Goal: Use online tool/utility: Utilize a website feature to perform a specific function

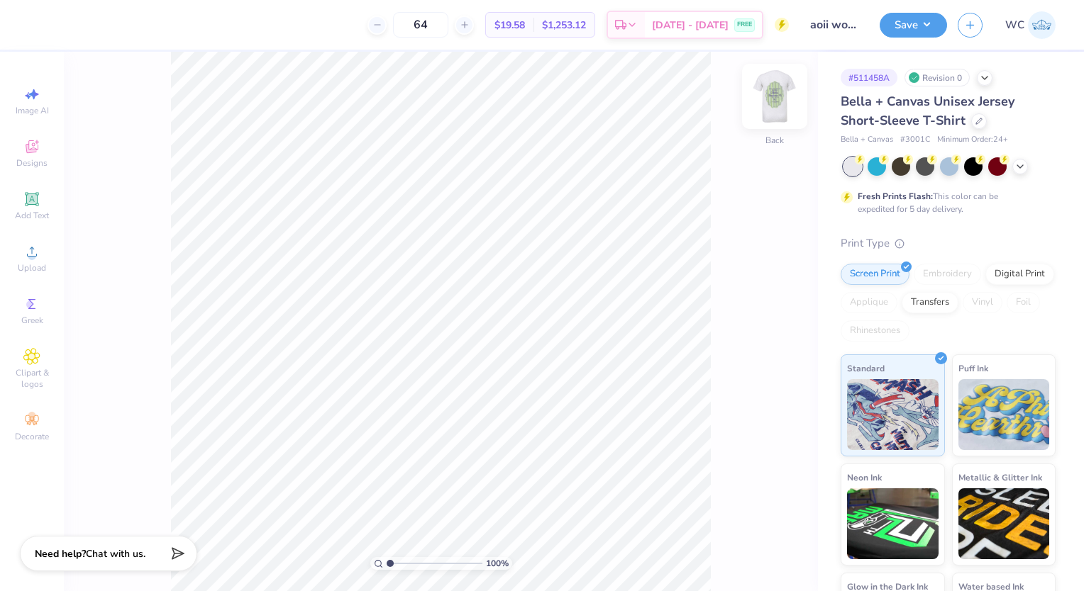
click at [782, 111] on img at bounding box center [774, 96] width 57 height 57
type input "3.52"
type input "1.15"
type input "10.27"
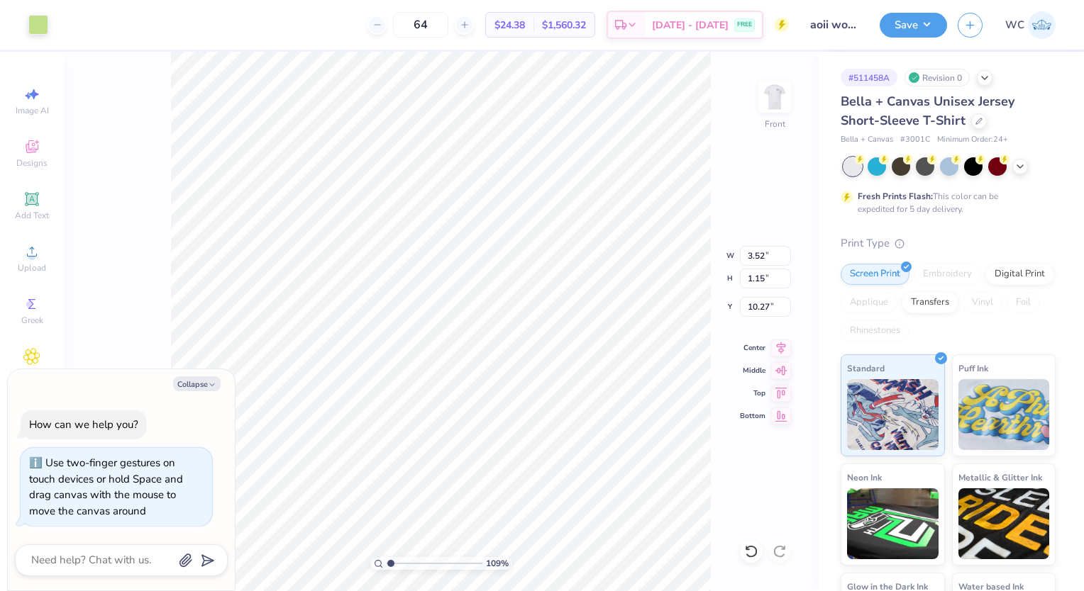
type input "1.08649199584803"
type textarea "x"
type input "1.08649199584803"
type input "8.74"
type input "13.30"
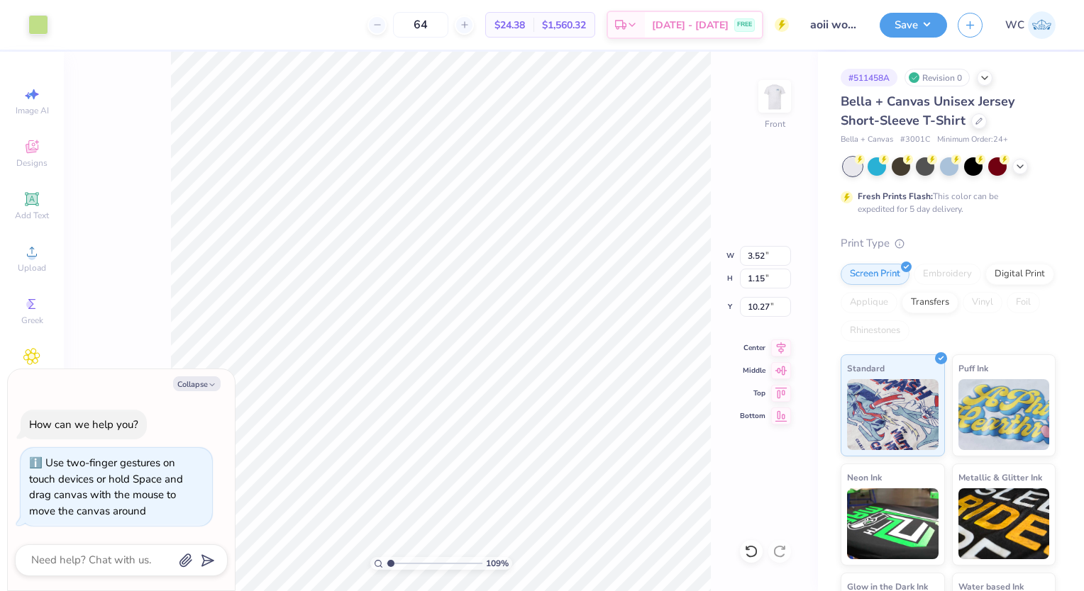
type input "6.49"
type textarea "x"
type input "1.08649199584803"
type input "7.94"
type input "13.66"
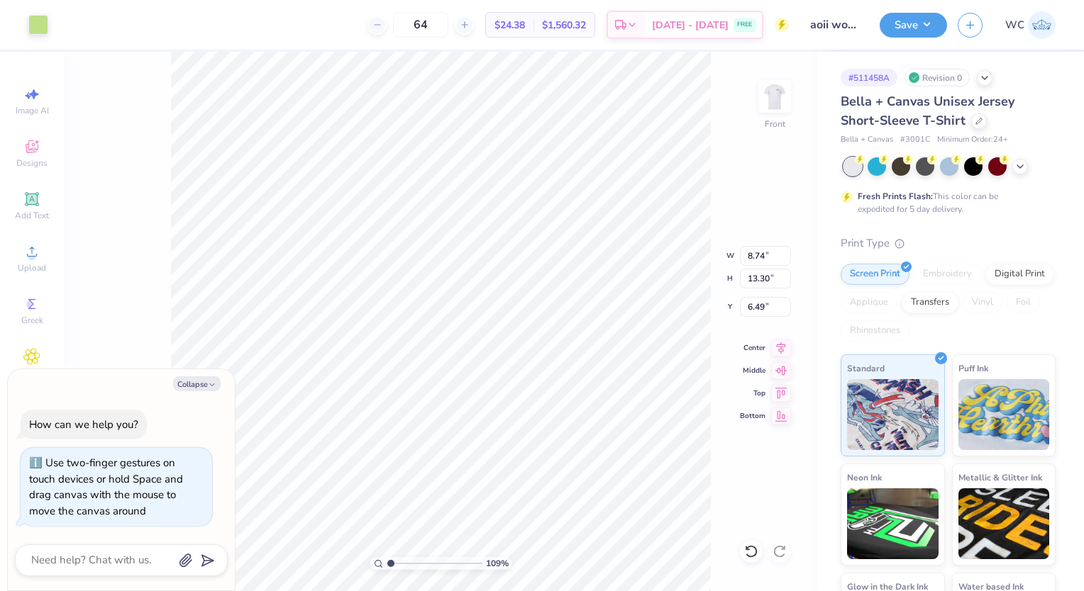
type input "6.51"
type textarea "x"
type input "1.08649199584803"
type textarea "x"
type input "1.08649199584803"
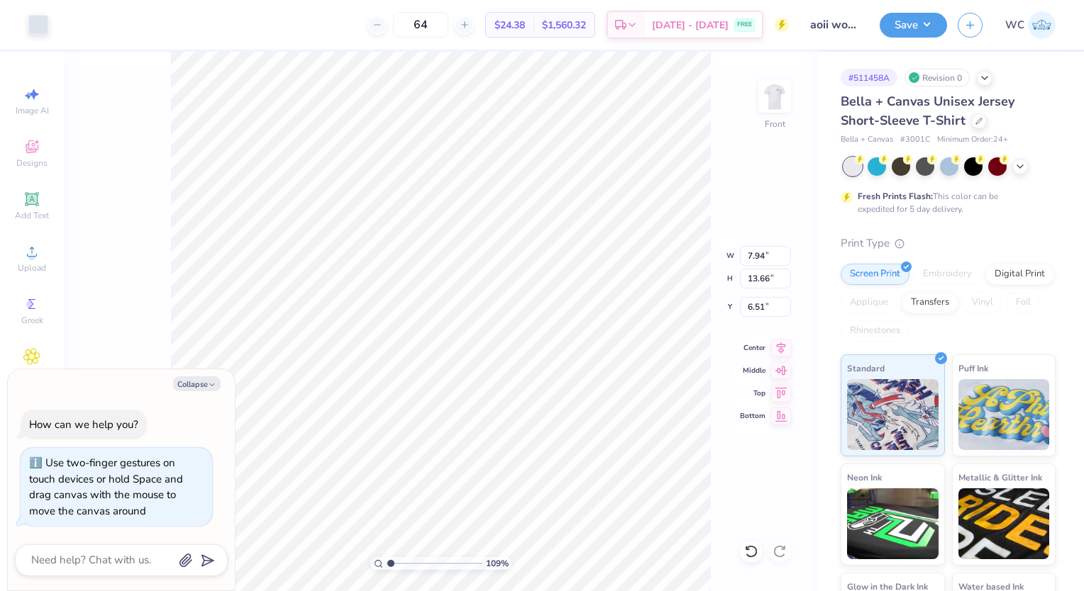
type input "3.52"
type input "1.15"
type input "10.27"
type textarea "x"
type input "1.08649199584803"
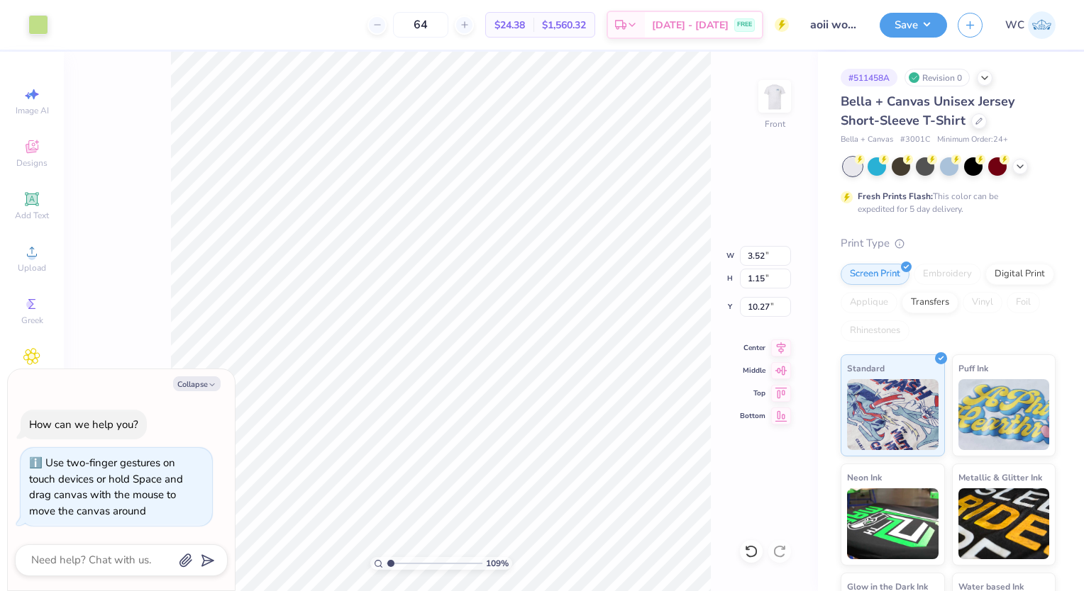
type textarea "x"
type input "1.08649199584803"
type textarea "x"
type input "1.08649199584803"
type textarea "x"
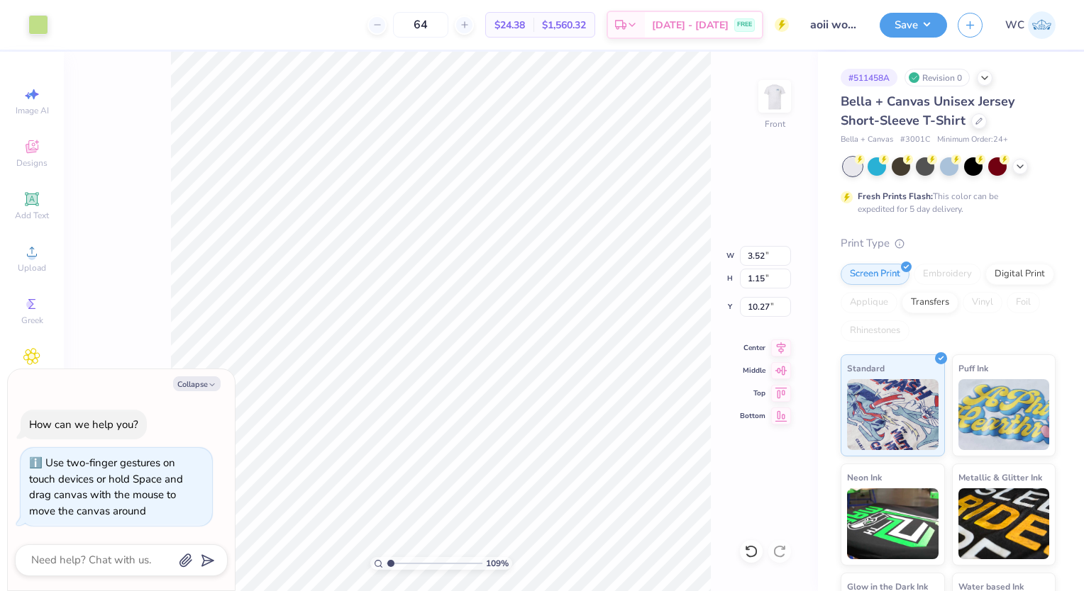
type input "1.08649199584803"
type textarea "x"
type input "1.08649199584803"
type textarea "x"
type input "1.08649199584803"
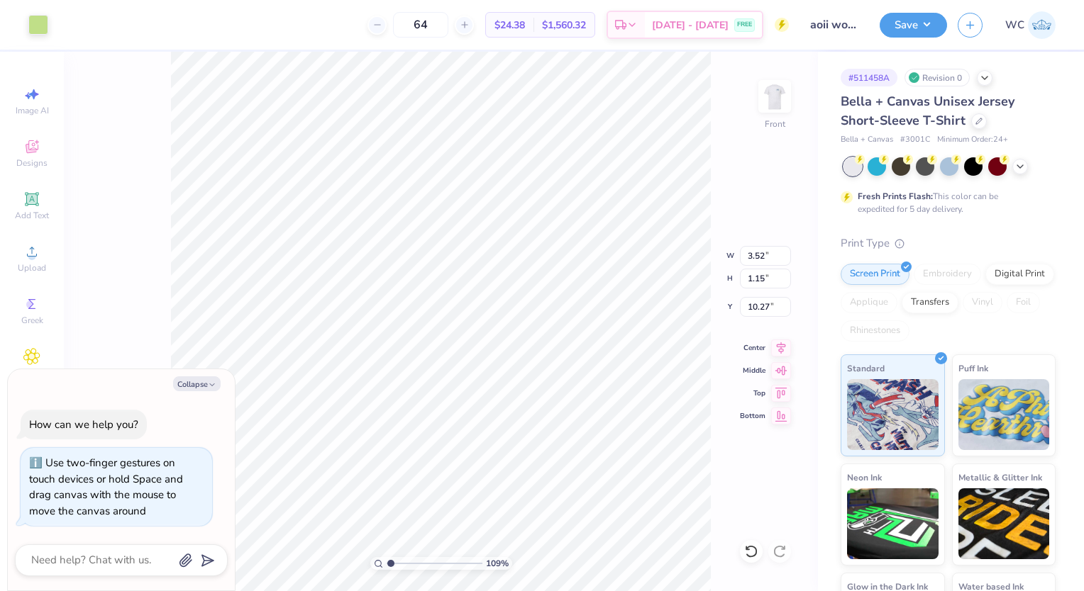
type textarea "x"
type input "1.08649199584803"
type textarea "x"
type input "1.08649199584803"
type textarea "x"
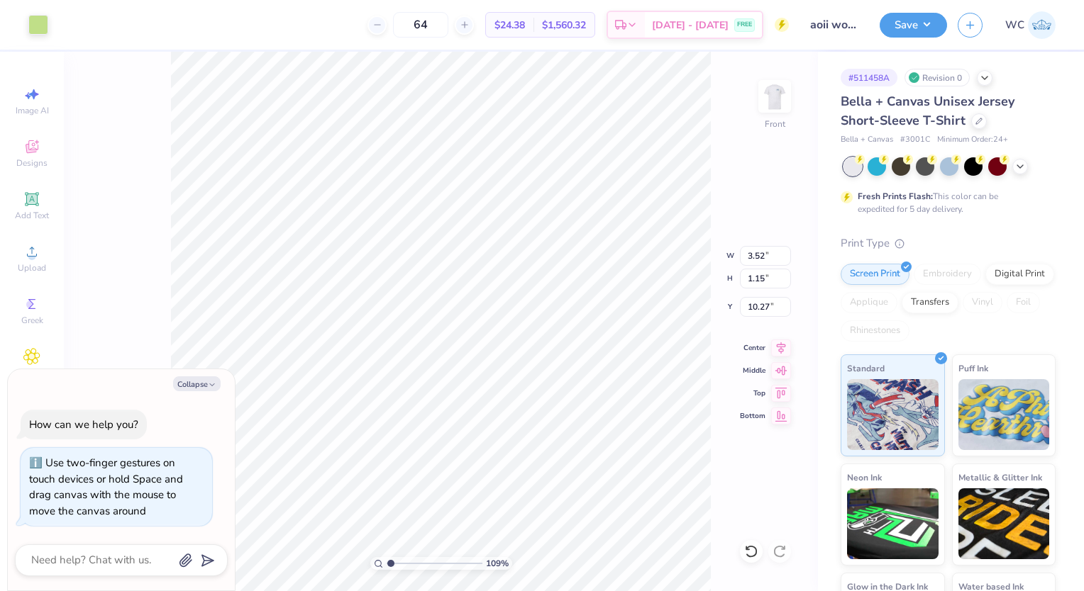
type input "1.08649199584803"
type textarea "x"
type input "1.08649199584803"
type textarea "x"
type input "1.08649199584803"
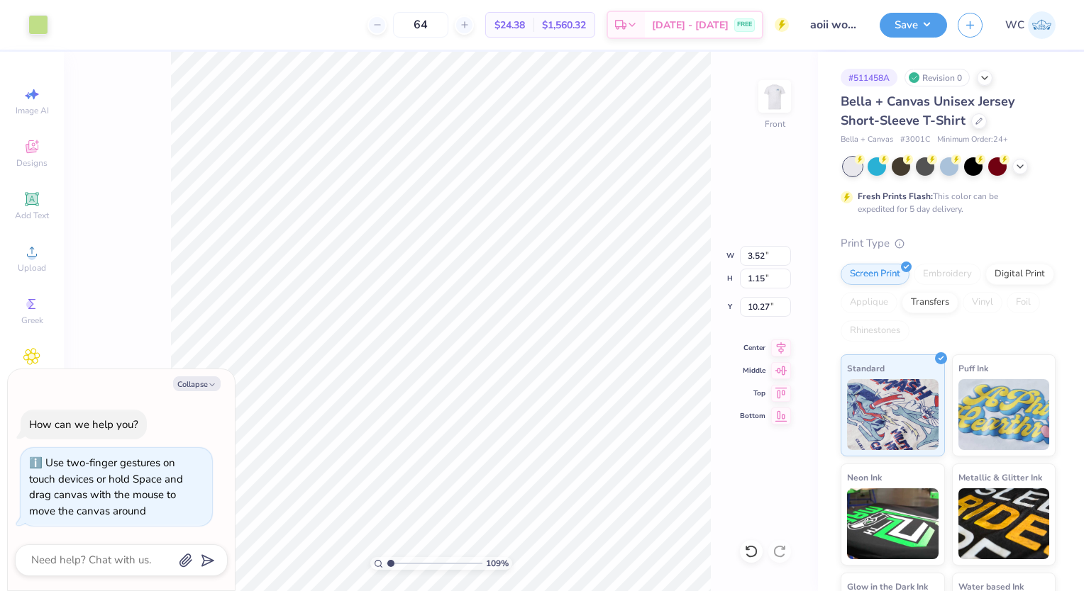
type textarea "x"
type input "1.08649199584803"
type textarea "x"
type input "1.08649199584803"
type textarea "x"
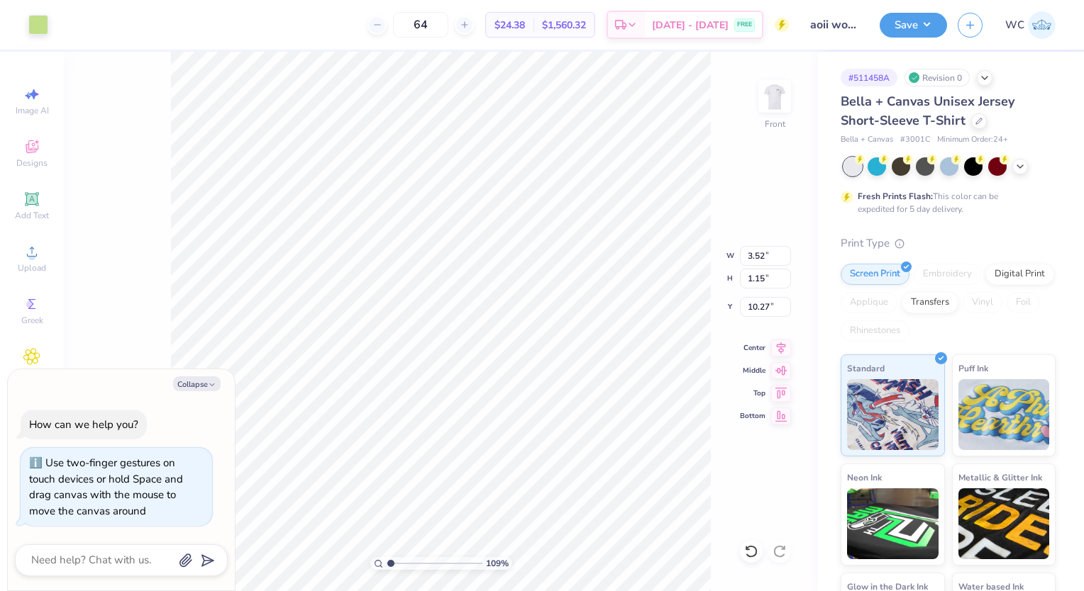
type input "1.08649199584803"
type textarea "x"
type input "1.08649199584803"
type textarea "x"
type input "1.08649199584803"
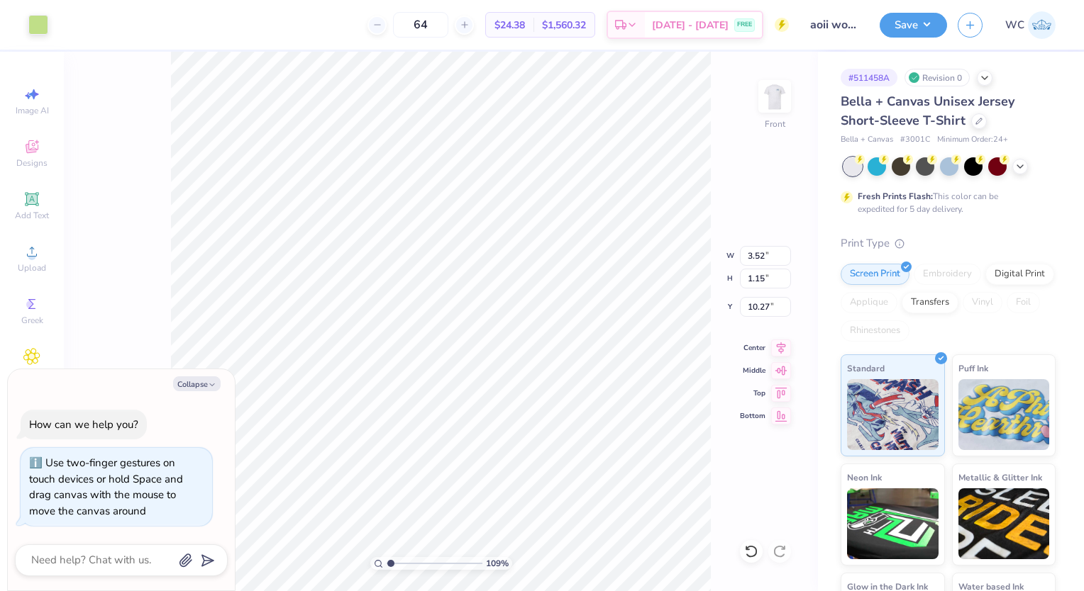
type input "8.74"
type input "13.30"
type input "6.49"
type textarea "x"
type input "1.08649199584803"
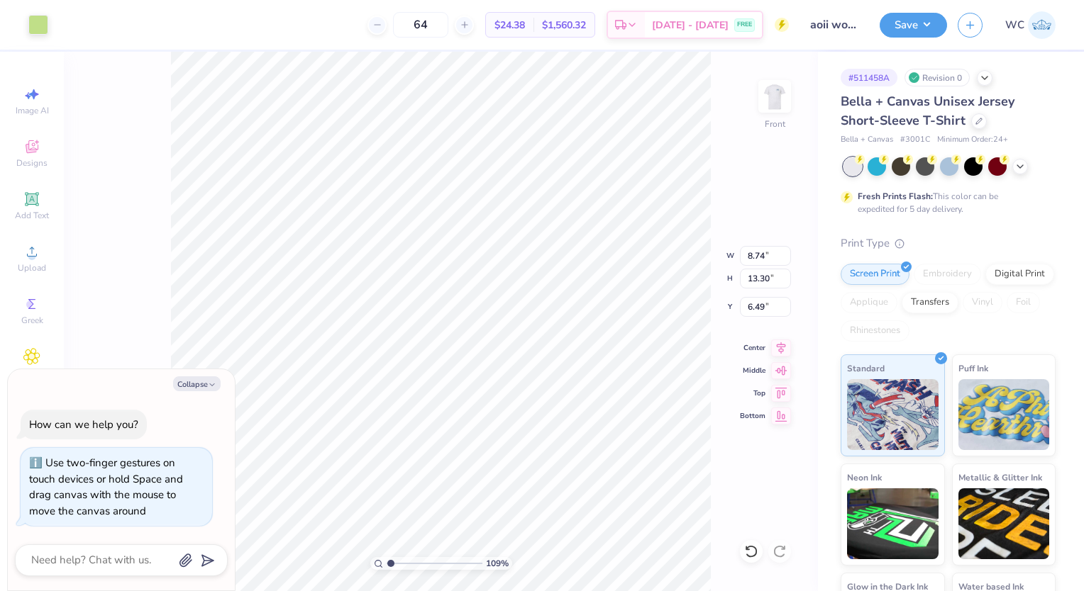
type input "7.94"
type input "13.66"
type input "6.51"
type textarea "x"
type input "1.08649199584803"
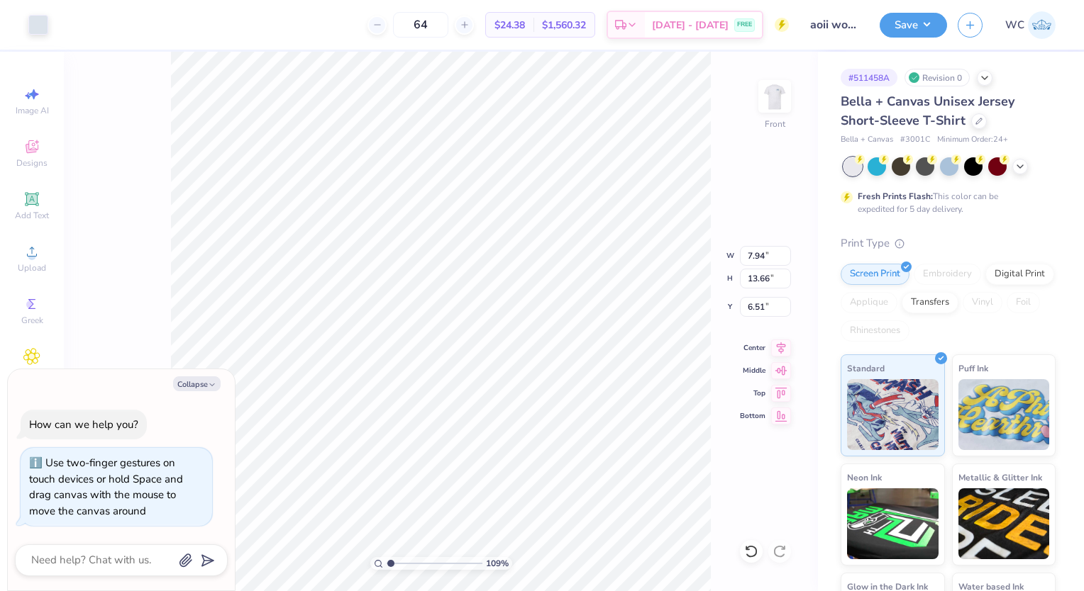
type input "5.93"
type input "0.43"
type input "10.23"
type textarea "x"
type input "1.08649199584803"
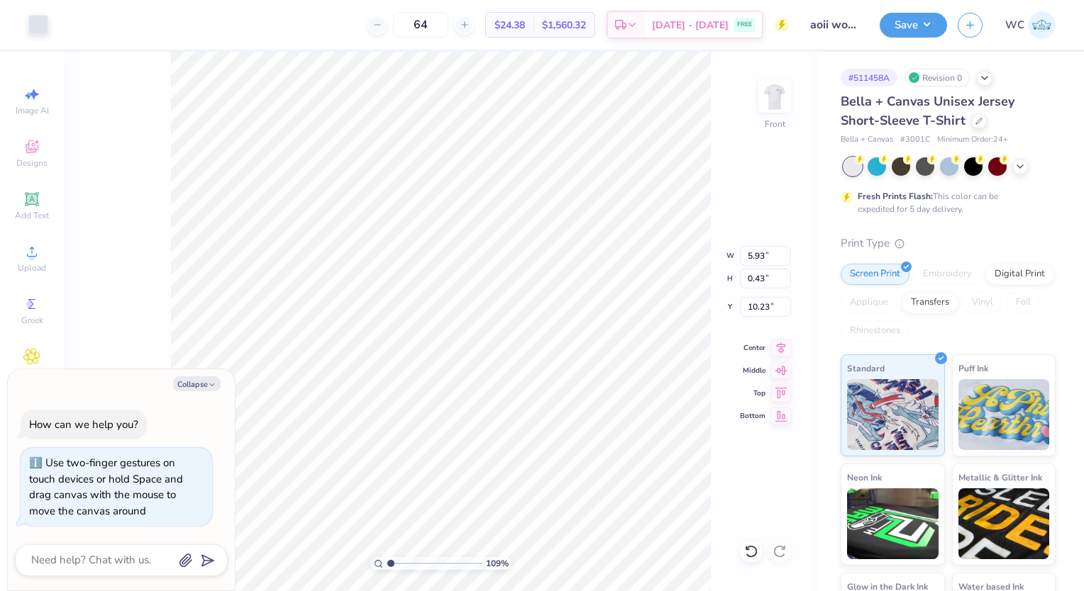
type input "10.27"
type textarea "x"
click at [749, 552] on icon at bounding box center [751, 552] width 14 height 14
type input "1.08649199584803"
type input "10.23"
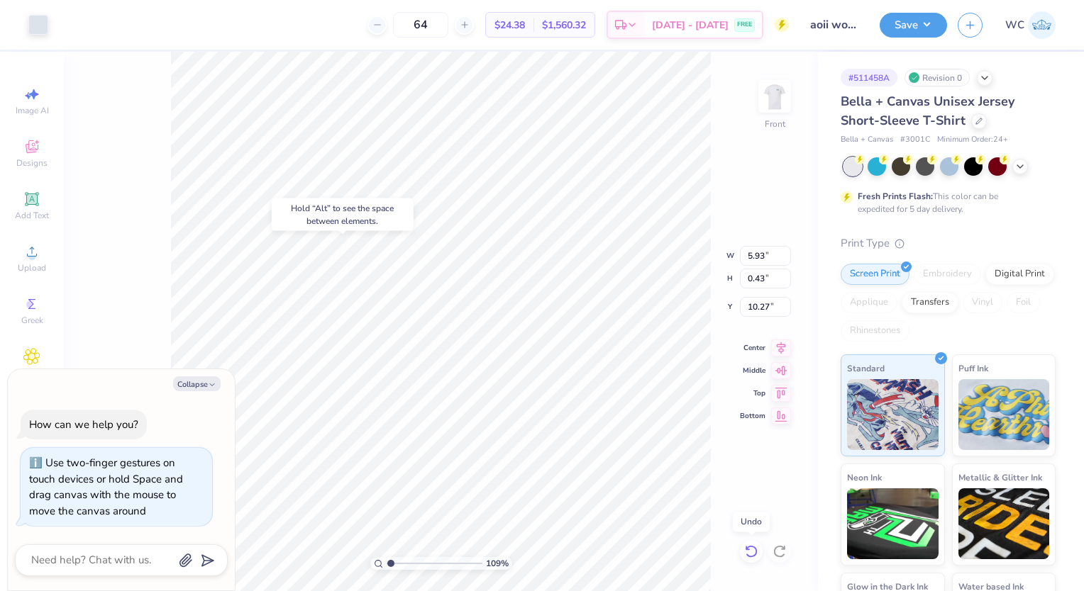
type textarea "x"
type input "1.08649199584803"
type textarea "x"
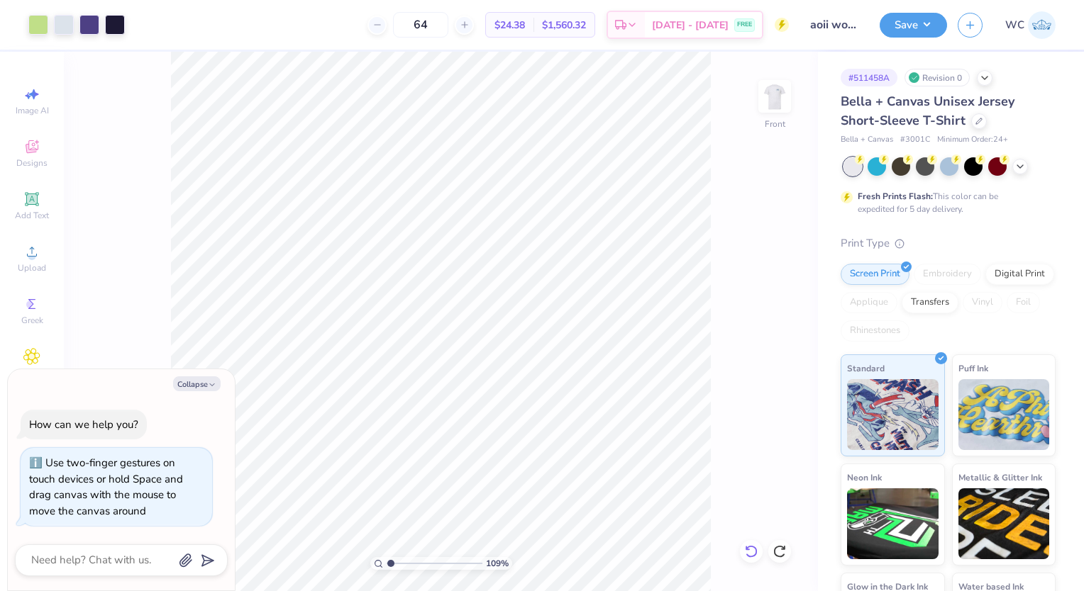
type input "1.08649199584803"
type textarea "x"
type input "1.08649199584803"
type textarea "x"
type input "6.77"
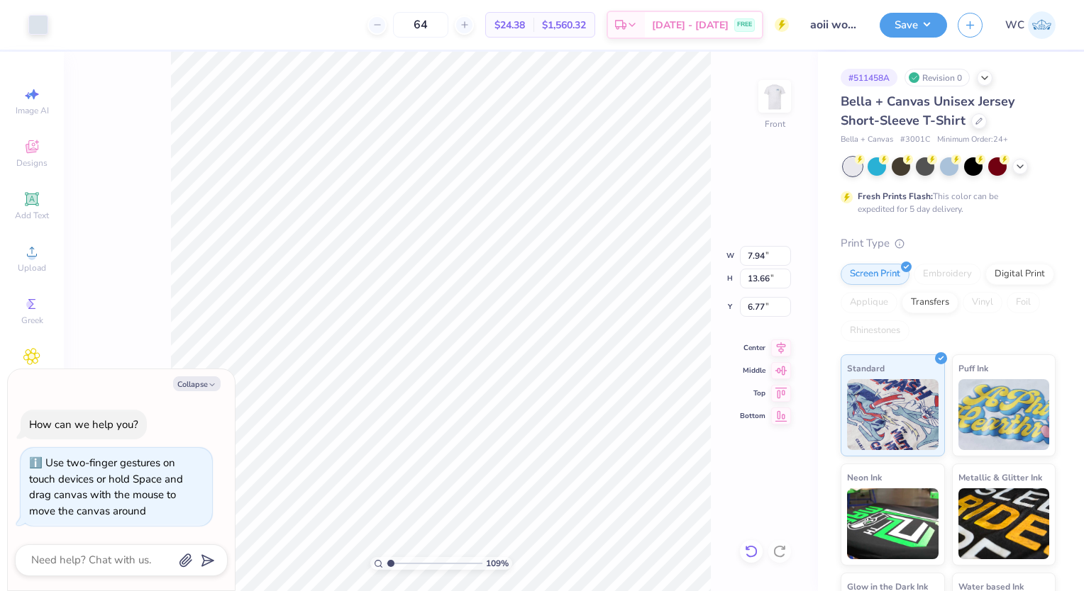
click at [748, 549] on icon at bounding box center [751, 552] width 14 height 14
type input "1.08649199584803"
type textarea "x"
type input "6.51"
type input "2.74423318882163"
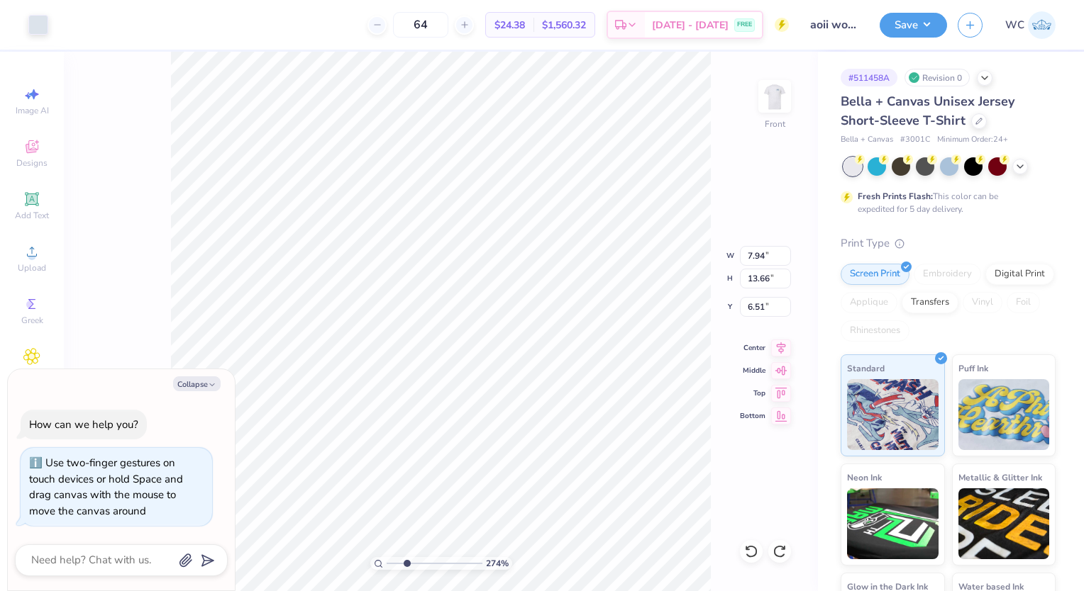
type textarea "x"
type input "5.93"
type input "0.43"
type input "10.23"
type input "2.74423318882163"
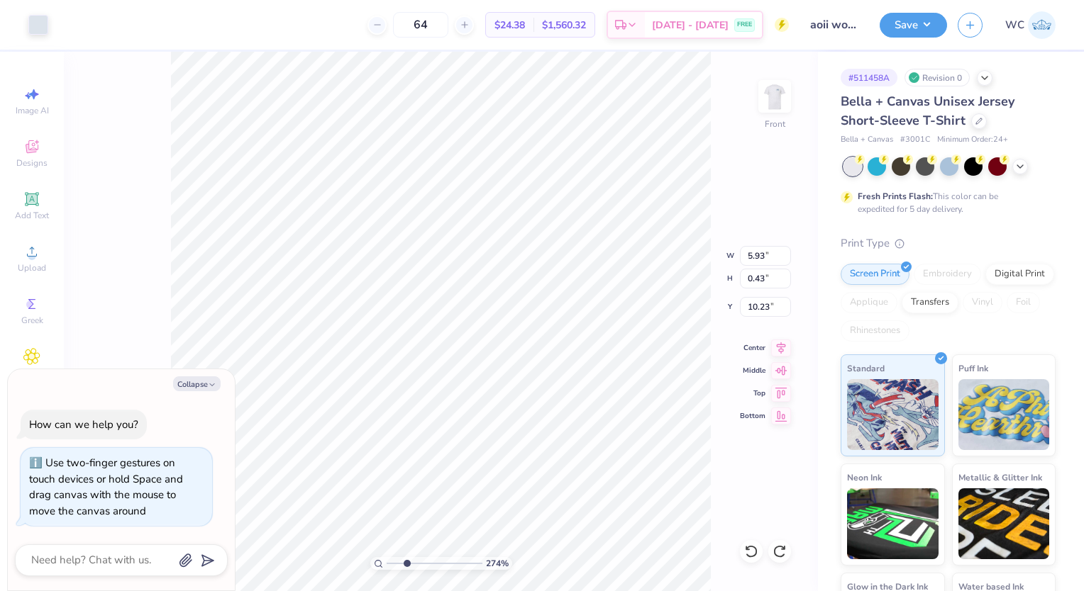
type textarea "x"
type input "2.74423318882163"
type textarea "x"
type input "2.74423318882163"
type textarea "x"
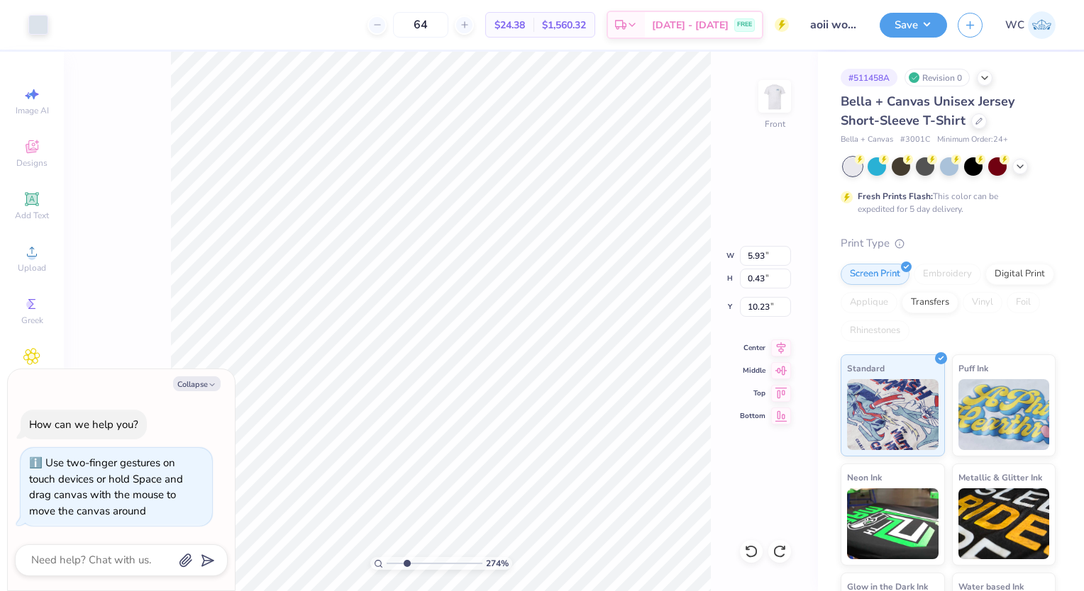
type input "2.74423318882163"
type textarea "x"
type input "2.74423318882163"
type textarea "x"
type input "8.74"
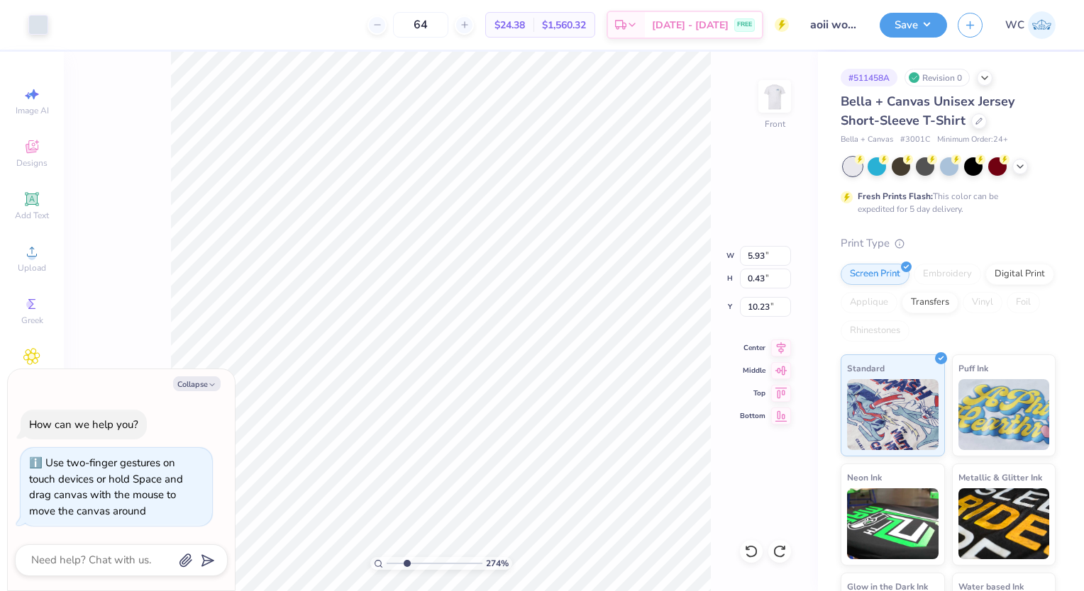
type input "13.30"
type input "6.49"
type input "2.74423318882163"
type textarea "x"
type input "2.74423318882163"
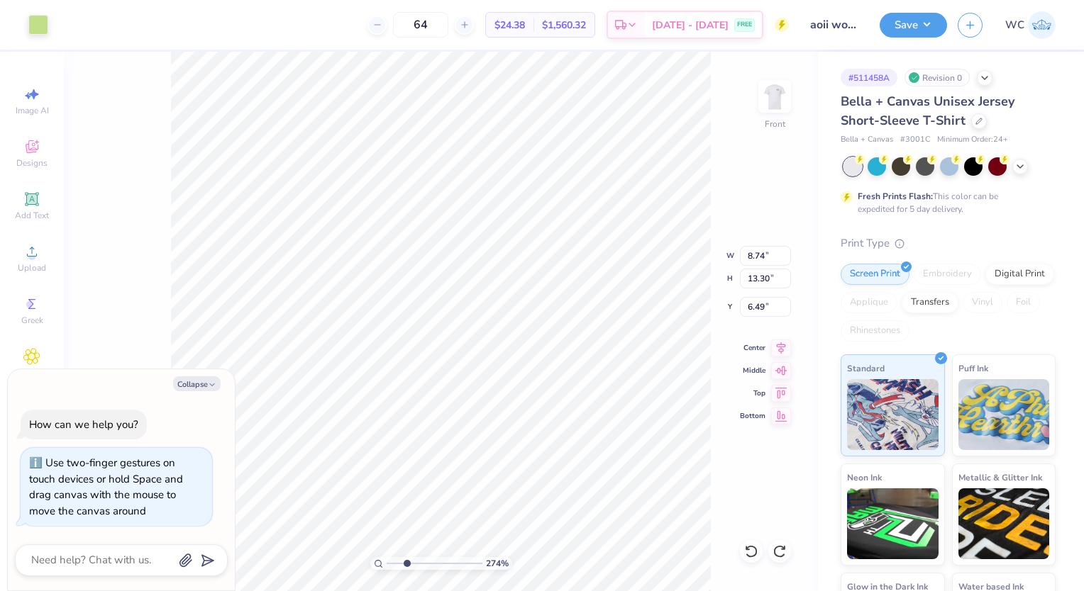
type textarea "x"
type input "2.74423318882163"
type textarea "x"
type input "7.94"
type input "13.66"
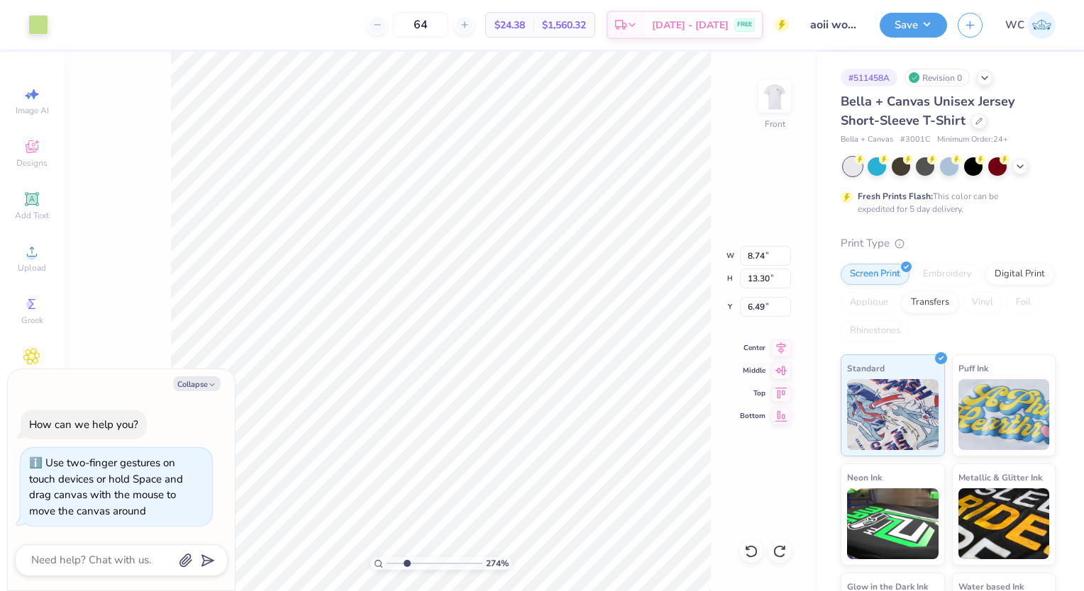
type input "6.51"
type input "2.74423318882163"
type textarea "x"
type input "2.74423318882163"
type textarea "x"
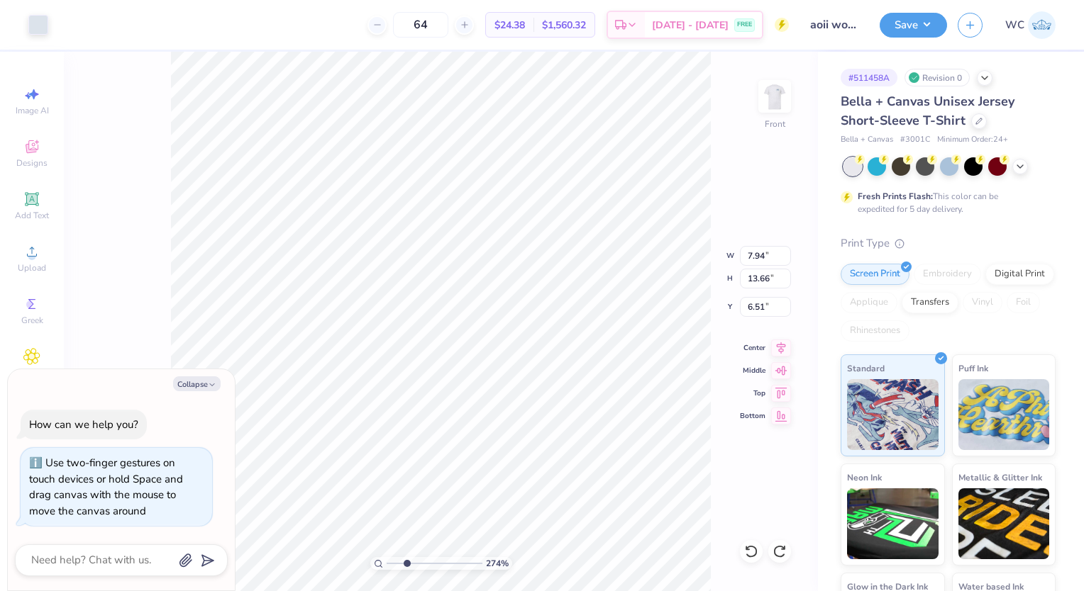
type input "2.74423318882163"
type textarea "x"
type input "2.74423318882163"
type textarea "x"
type input "7.76"
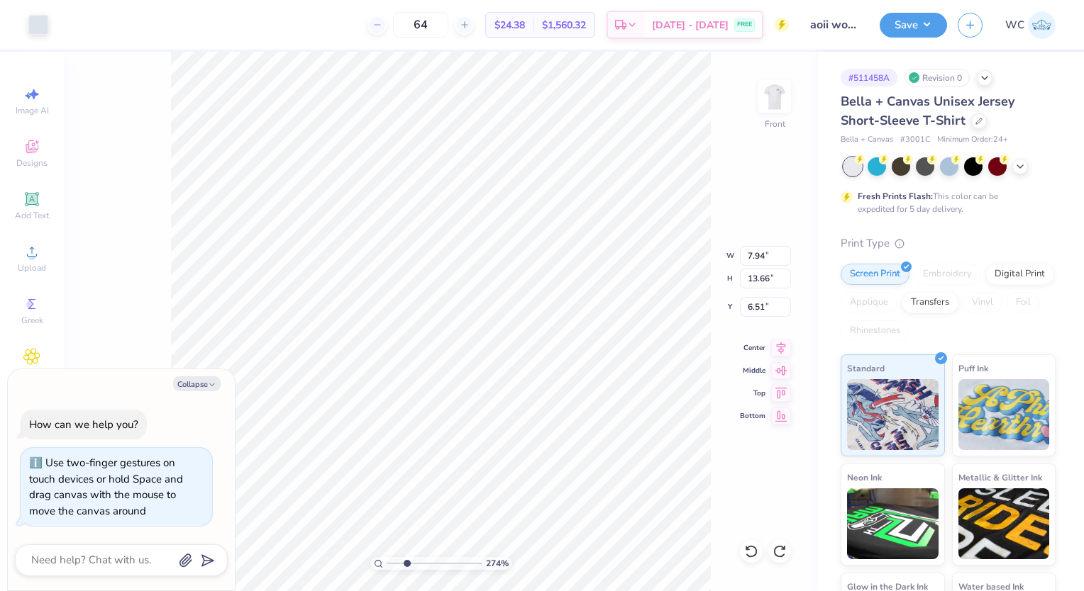
type input "7.93"
type input "10.22"
type input "2.74423318882163"
type textarea "x"
type input "7.94"
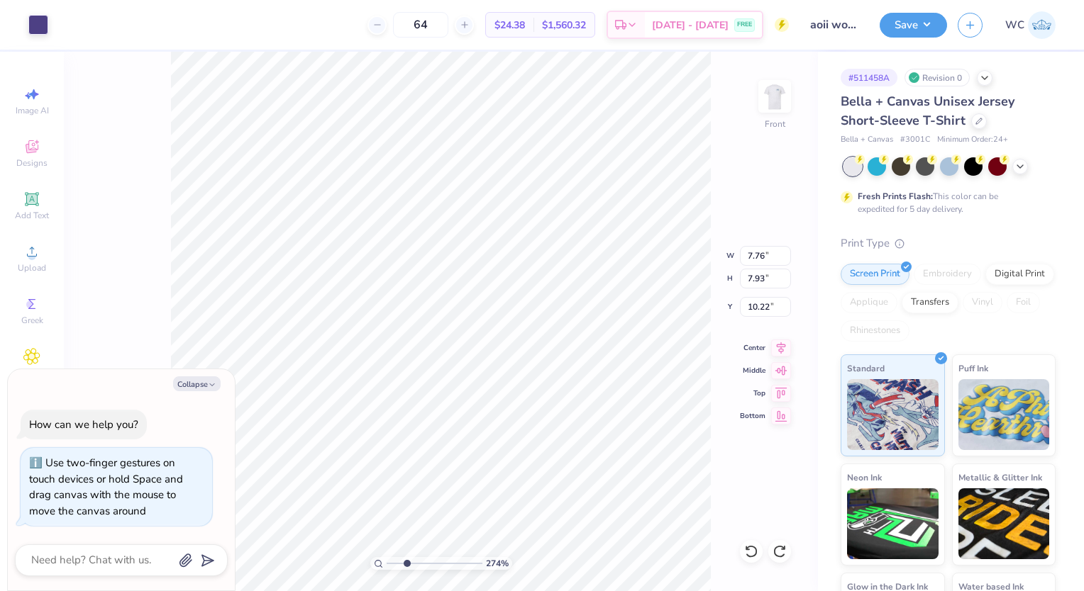
type input "13.66"
type input "6.51"
type input "2.74423318882163"
type textarea "x"
type input "6.97"
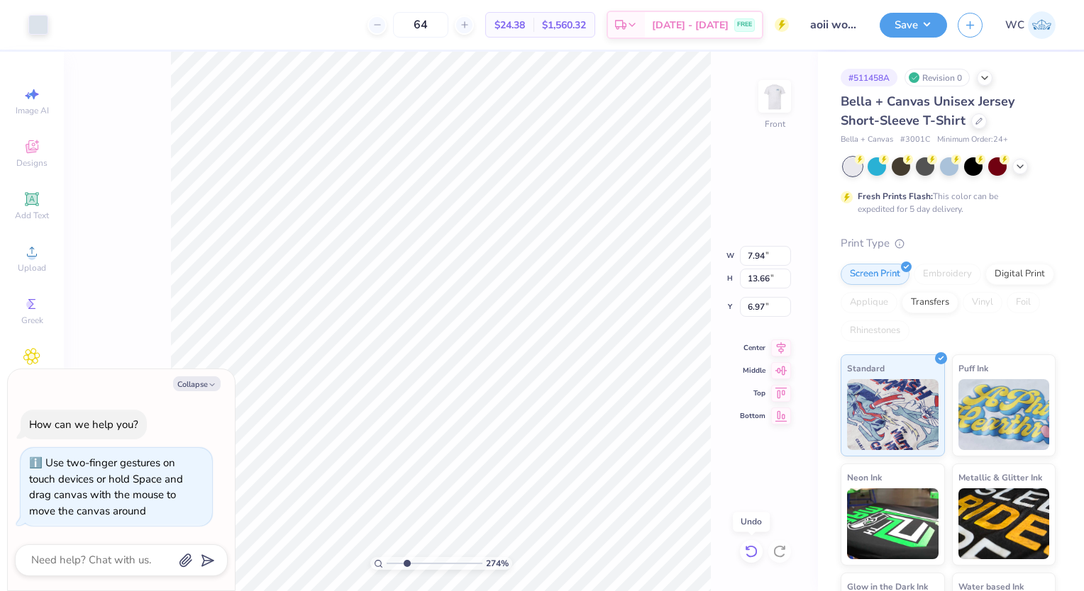
click at [750, 549] on icon at bounding box center [751, 552] width 14 height 14
type input "2.74423318882163"
type textarea "x"
type input "6.51"
type input "2.74423318882163"
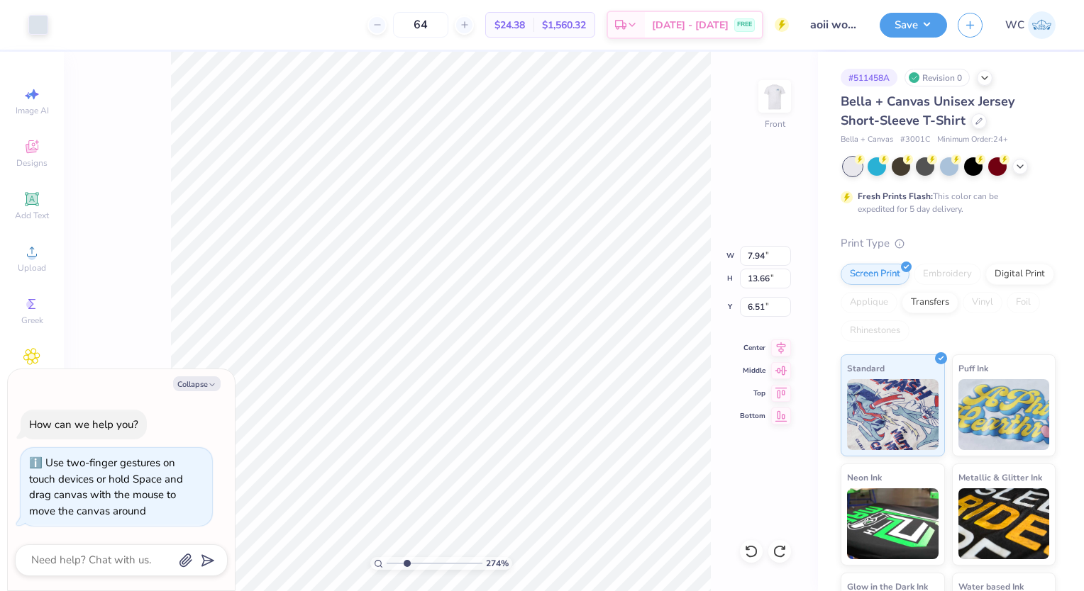
type textarea "x"
type input "7.76"
type input "7.93"
type input "10.22"
type input "2.74423318882163"
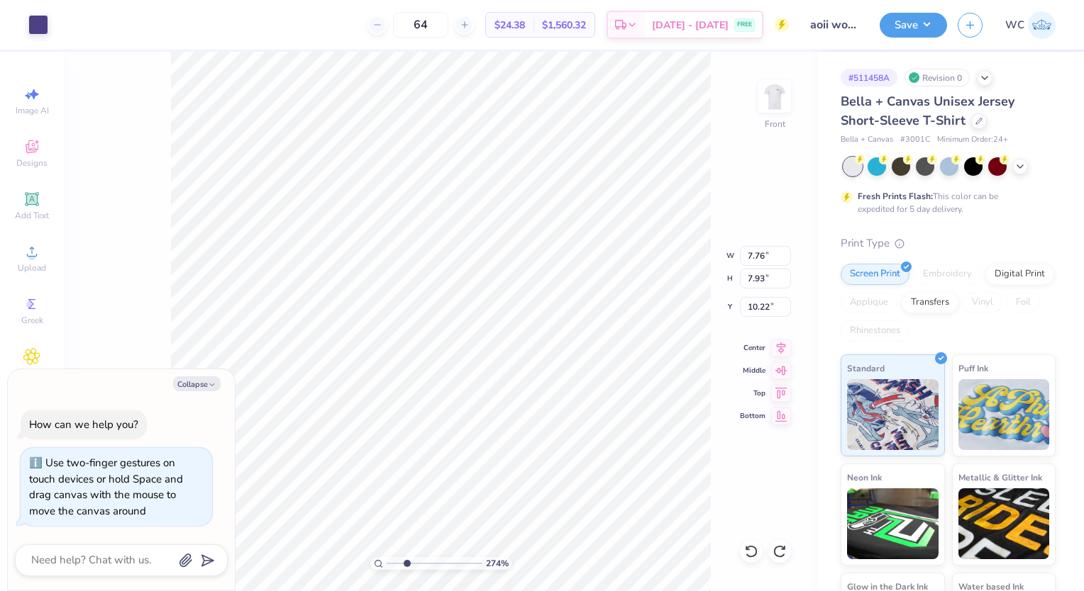
type textarea "x"
type input "2.74423318882163"
type textarea "x"
type input "9.49"
type input "7.13"
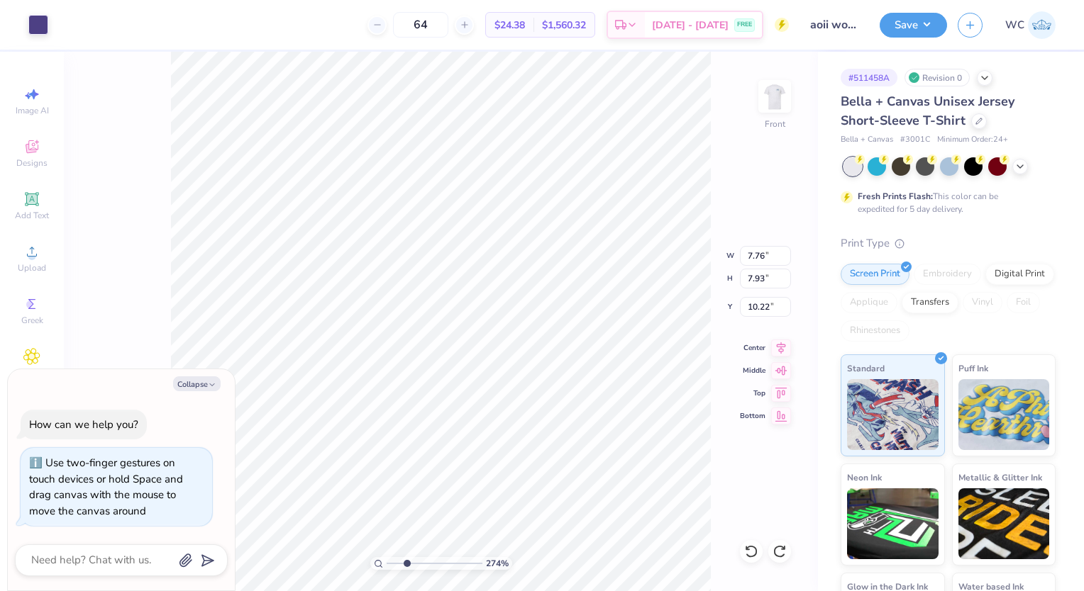
type input "10.24"
type input "2.74423318882163"
type textarea "x"
type input "2.74423318882163"
type textarea "x"
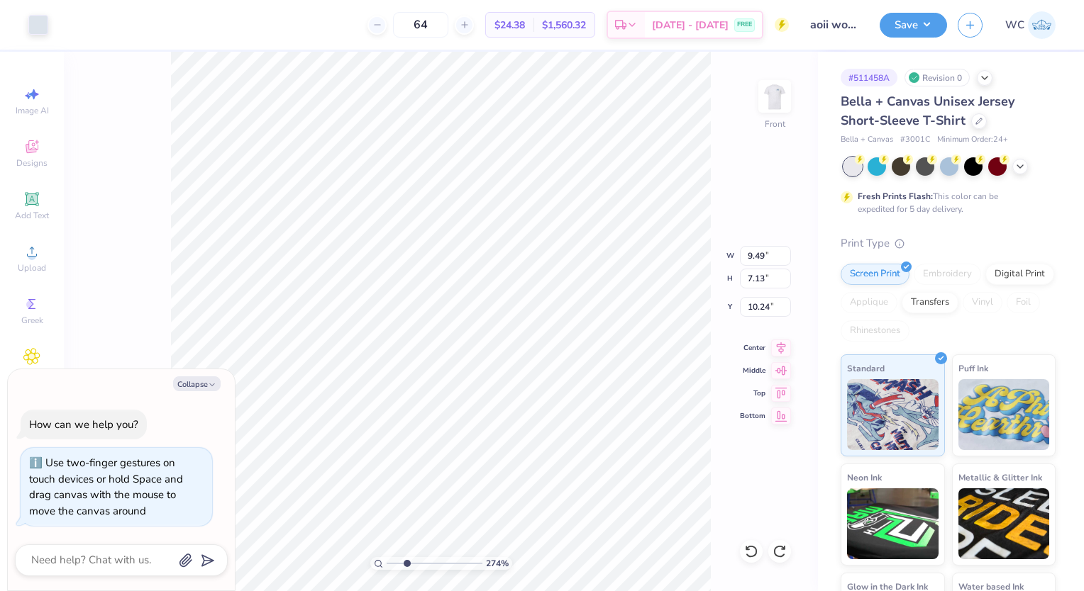
type input "2.74423318882163"
type textarea "x"
type input "2.74423318882163"
type textarea "x"
type input "2.74423318882163"
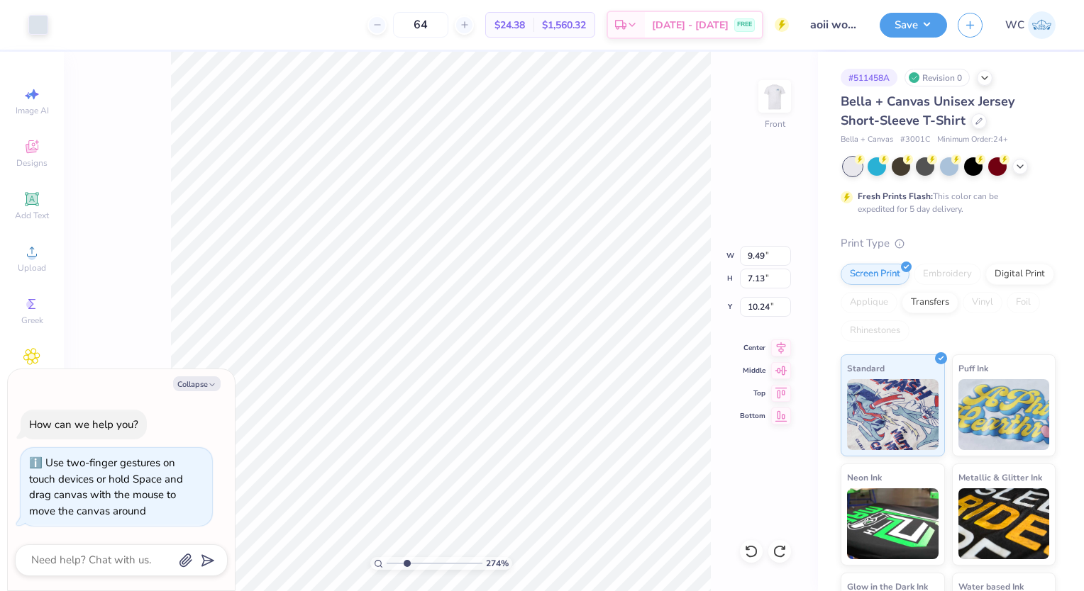
type textarea "x"
type input "2.74423318882163"
type textarea "x"
type input "2.74423318882163"
type textarea "x"
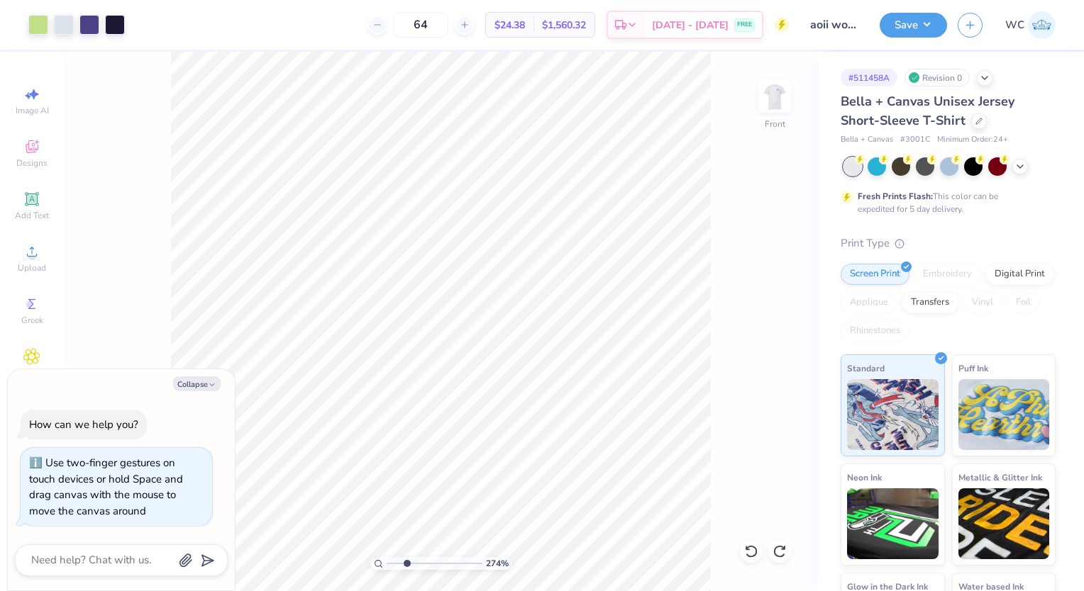
type input "2.74423318882163"
type textarea "x"
type input "2.74423318882163"
type textarea "x"
type input "6.49"
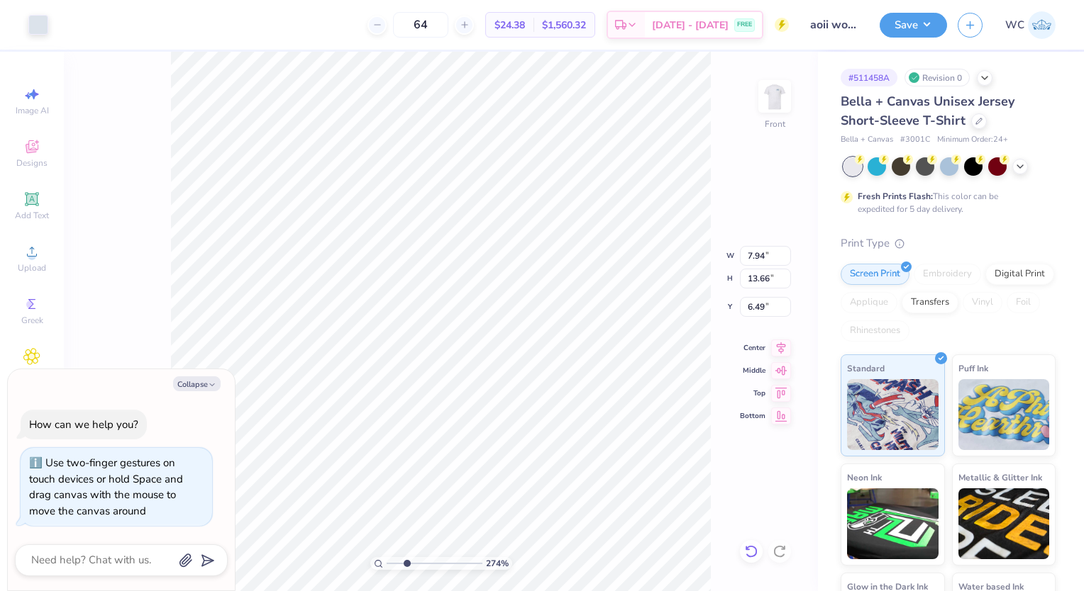
click at [750, 552] on icon at bounding box center [751, 552] width 14 height 14
type input "2.74423318882163"
type textarea "x"
type input "6.51"
type input "2.74423318882163"
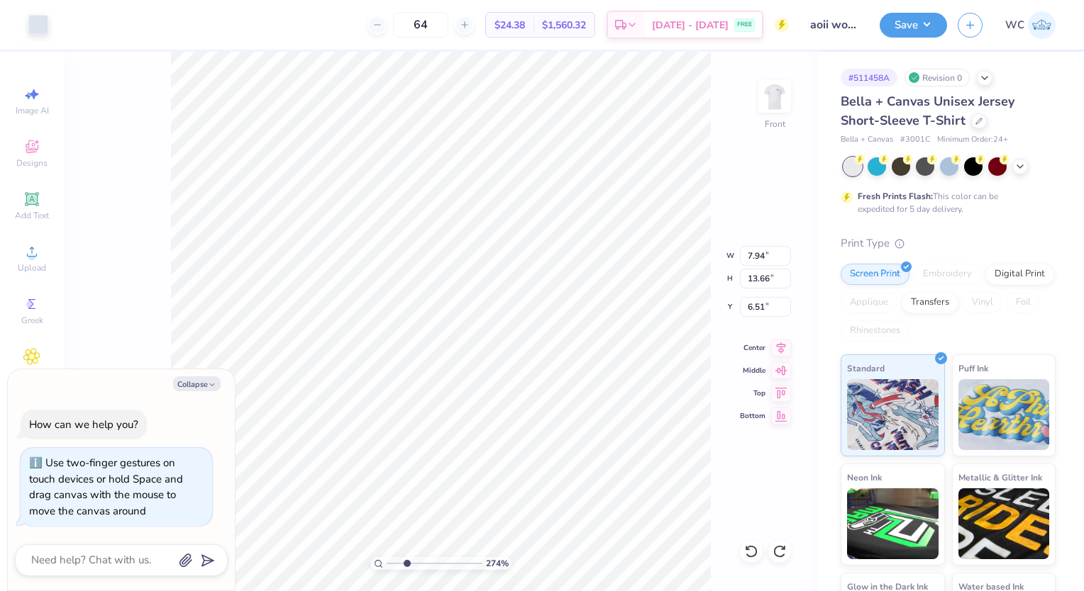
type textarea "x"
type input "2.49354721370779"
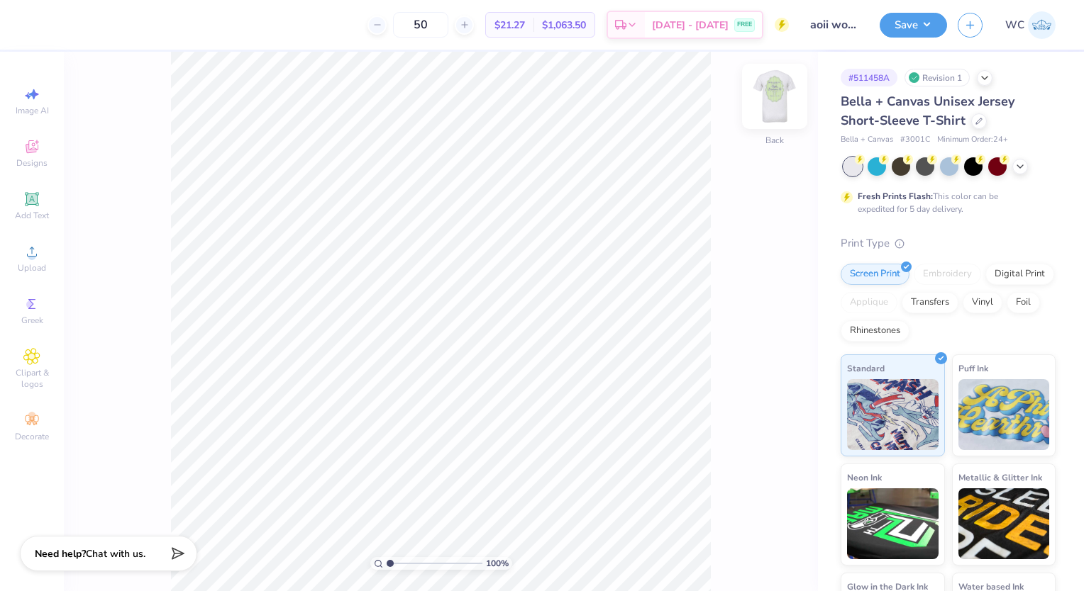
click at [764, 91] on img at bounding box center [774, 96] width 57 height 57
type input "5.52625077256402"
type input "5.69"
click at [750, 554] on icon at bounding box center [751, 552] width 14 height 14
type input "5.52625077256402"
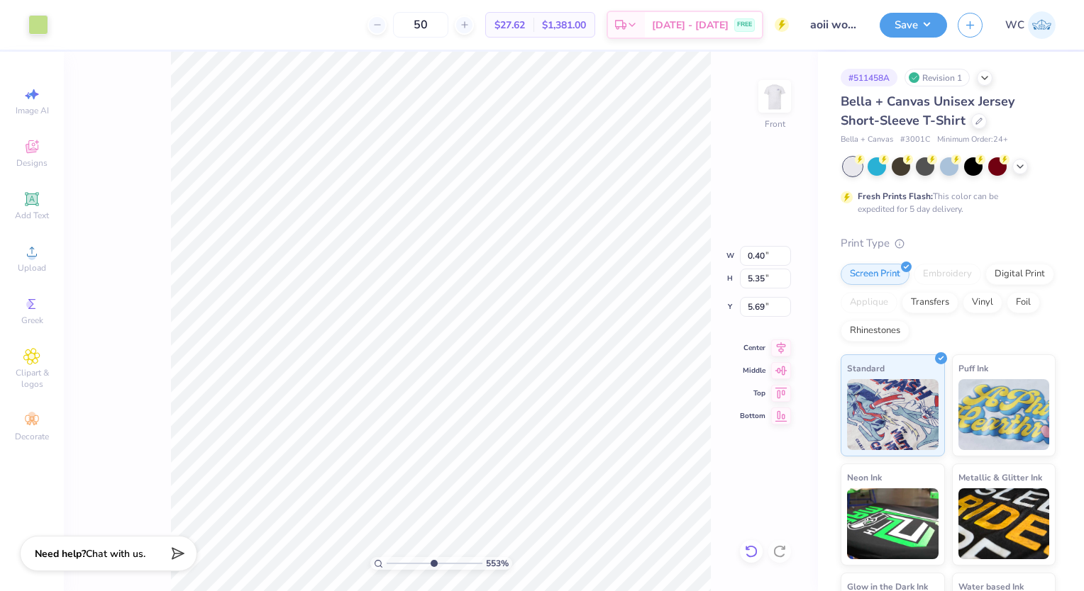
type input "5.83"
